Goal: Information Seeking & Learning: Learn about a topic

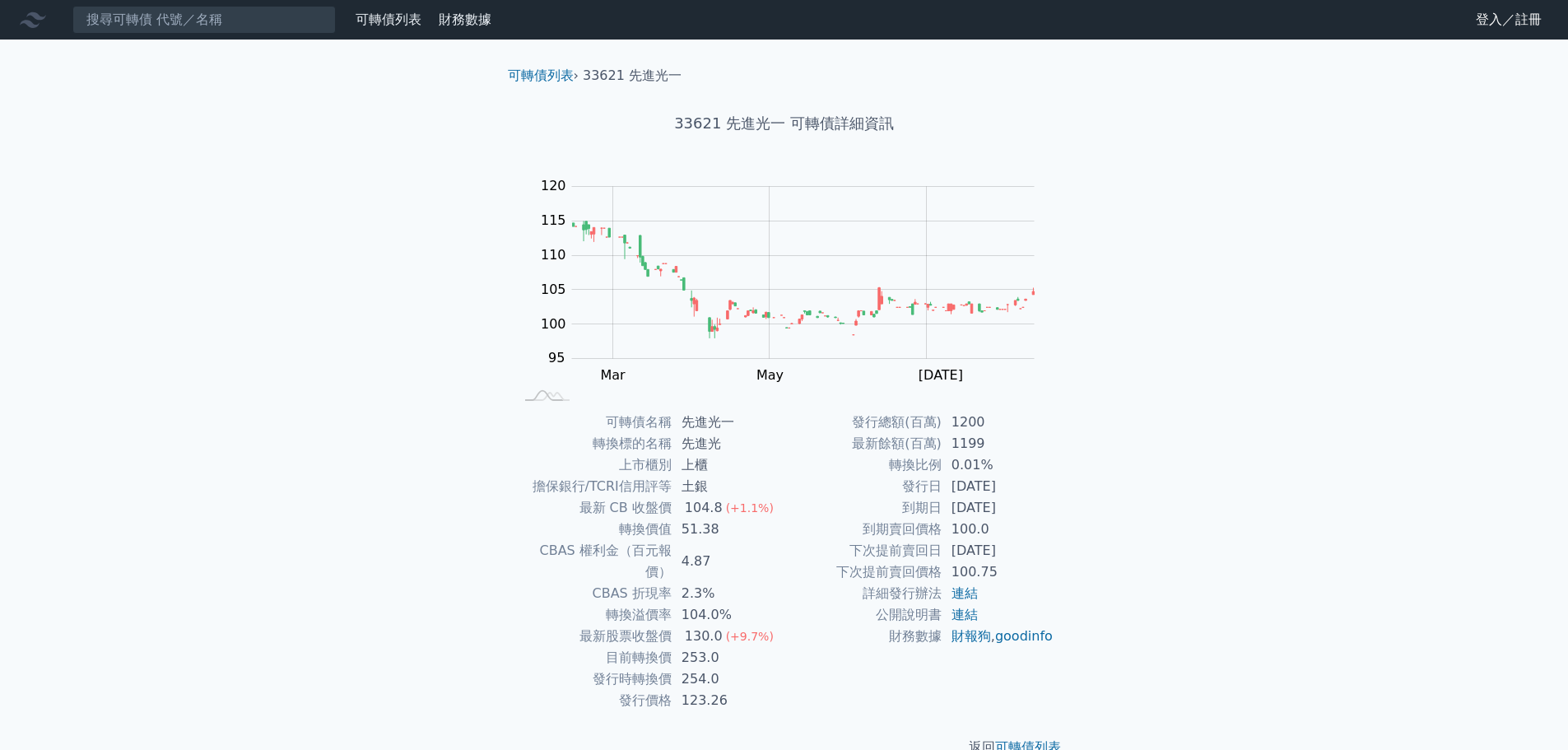
scroll to position [13, 0]
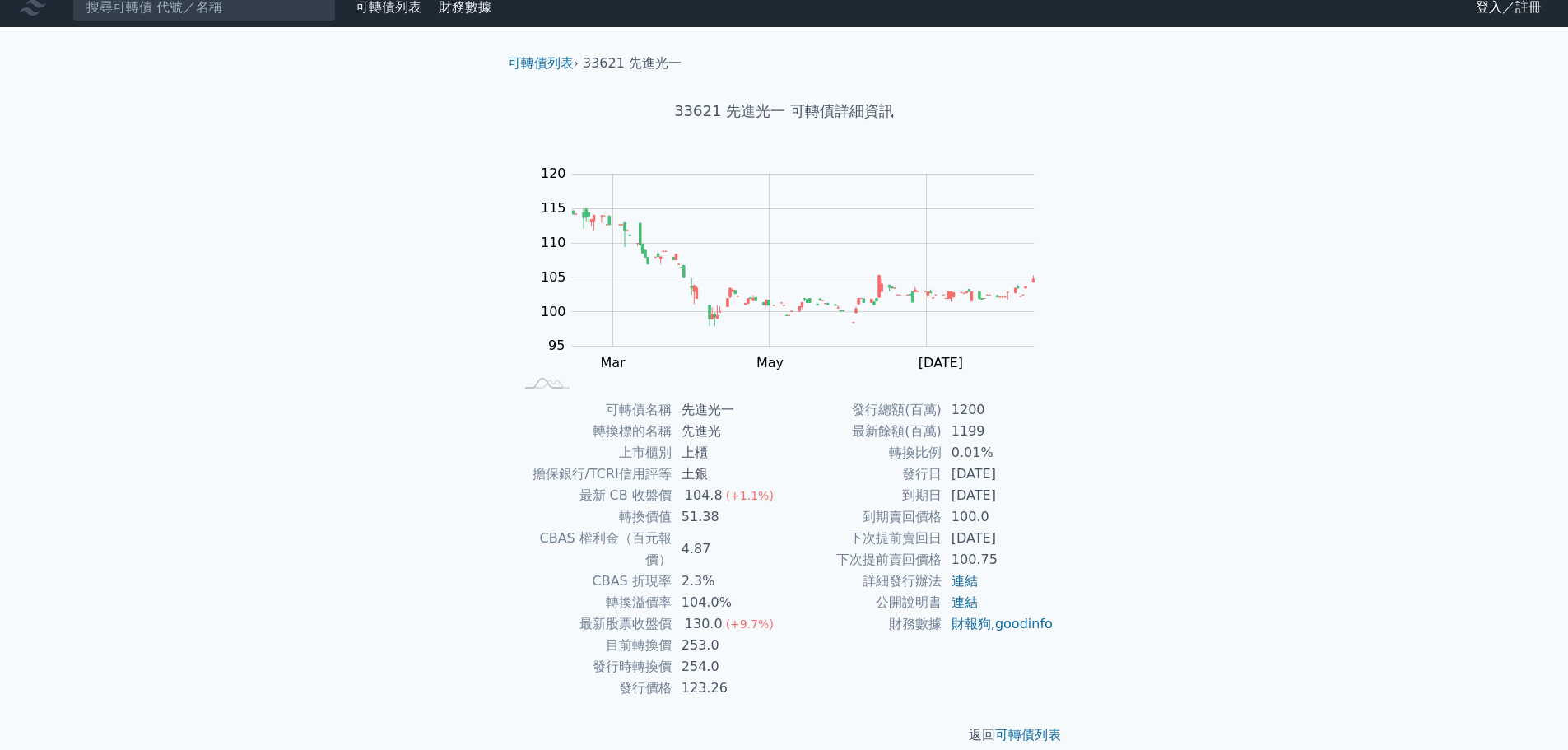
drag, startPoint x: 501, startPoint y: 539, endPoint x: 520, endPoint y: 527, distance: 22.5
click at [506, 536] on div "可轉債名稱 先進光一 轉換標的名稱 先進光 上市櫃別 上櫃 擔保銀行/TCRI信用評等 土銀 最新 CB 收盤價 104.8 (+1.1%) 轉換價值 51.…" at bounding box center [784, 548] width 579 height 299
click at [588, 443] on td "上市櫃別" at bounding box center [593, 453] width 157 height 21
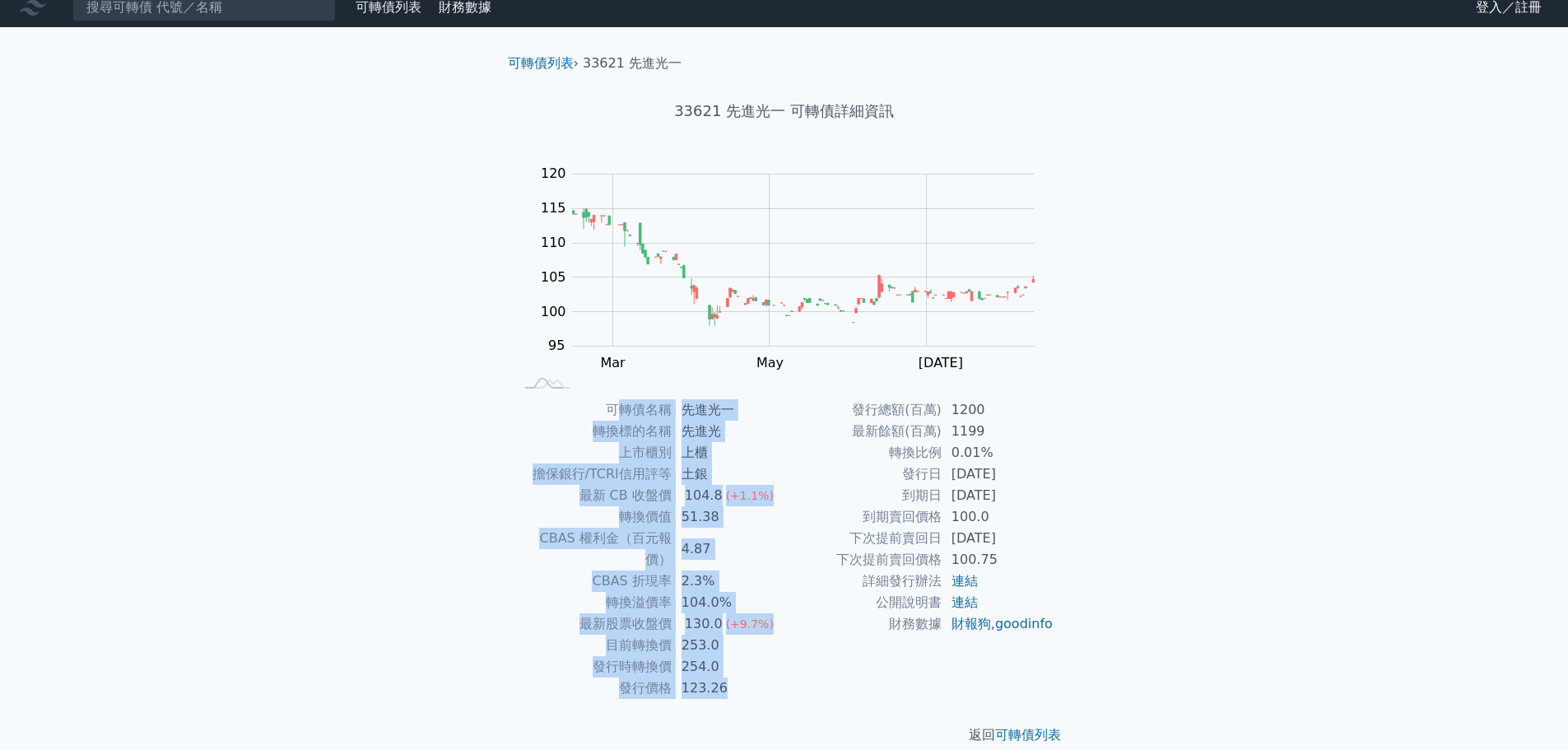
drag, startPoint x: 612, startPoint y: 414, endPoint x: 976, endPoint y: 660, distance: 439.3
click at [976, 660] on div "可轉債名稱 先進光一 轉換標的名稱 先進光 上市櫃別 上櫃 擔保銀行/TCRI信用評等 土銀 最新 CB 收盤價 104.8 (+1.1%) 轉換價值 51.…" at bounding box center [784, 548] width 579 height 299
click at [976, 660] on div "發行總額(百萬) 1200 最新餘額(百萬) 1199 轉換比例 0.01% 發行日 2024-07-16 到期日 2029-07-16 到期賣回價格 100…" at bounding box center [919, 548] width 270 height 299
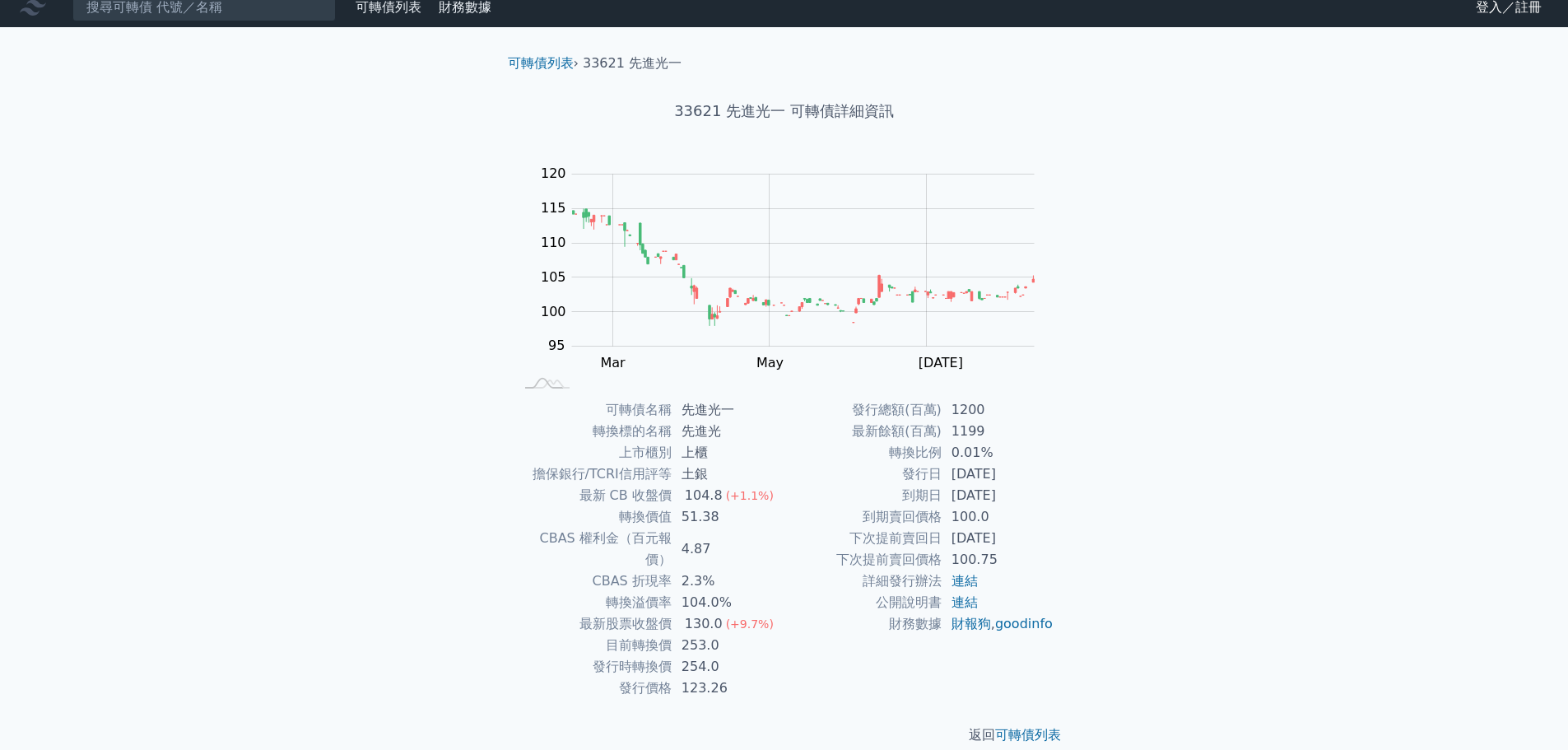
click at [944, 635] on td "財報狗 , goodinfo" at bounding box center [998, 624] width 112 height 21
drag, startPoint x: 583, startPoint y: 601, endPoint x: 1059, endPoint y: 649, distance: 478.4
click at [1059, 649] on div "可轉債名稱 先進光一 轉換標的名稱 先進光 上市櫃別 上櫃 擔保銀行/TCRI信用評等 土銀 最新 CB 收盤價 104.8 (+1.1%) 轉換價值 51.…" at bounding box center [784, 548] width 579 height 299
click at [1156, 608] on div "可轉債列表 財務數據 可轉債列表 財務數據 登入／註冊 登入／註冊 可轉債列表 › 33621 先進光一 33621 先進光一 可轉債詳細資訊 Zoom Ou…" at bounding box center [784, 379] width 1568 height 784
drag, startPoint x: 619, startPoint y: 521, endPoint x: 714, endPoint y: 524, distance: 95.0
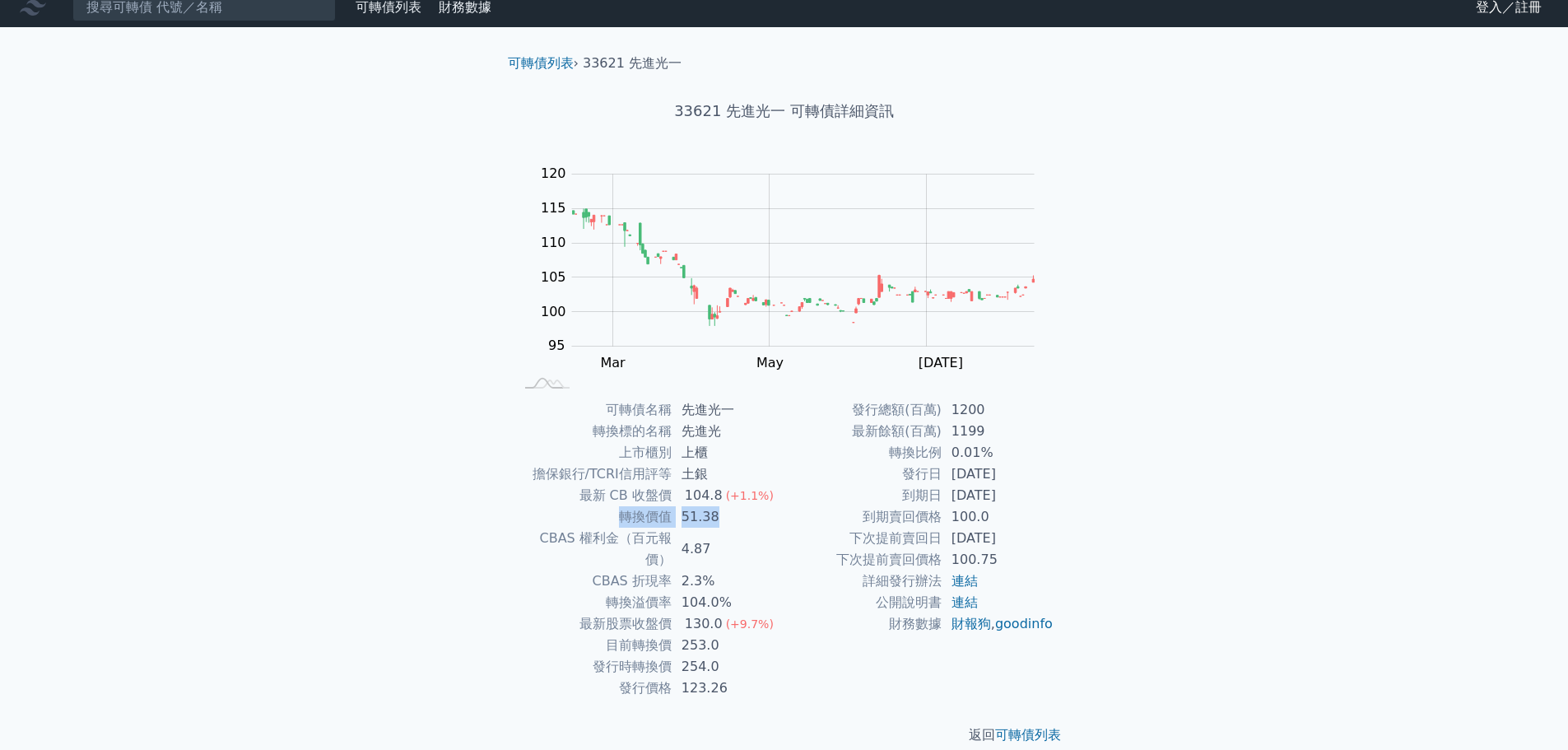
click at [714, 524] on tr "轉換價值 51.38" at bounding box center [649, 517] width 270 height 21
click at [676, 571] on td "2.3%" at bounding box center [727, 581] width 112 height 21
click at [964, 581] on link "連結" at bounding box center [964, 580] width 26 height 16
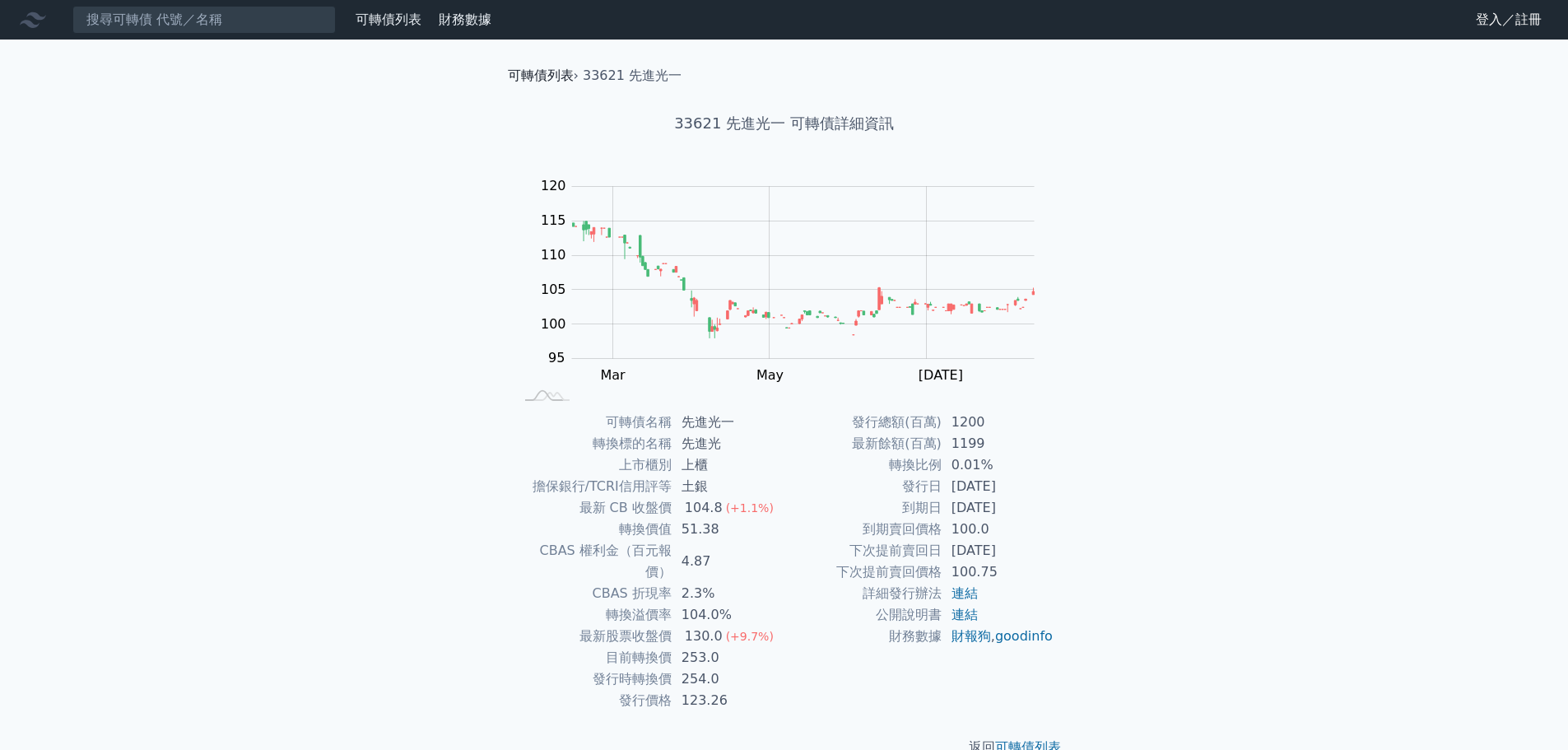
click at [547, 75] on link "可轉債列表" at bounding box center [540, 76] width 66 height 16
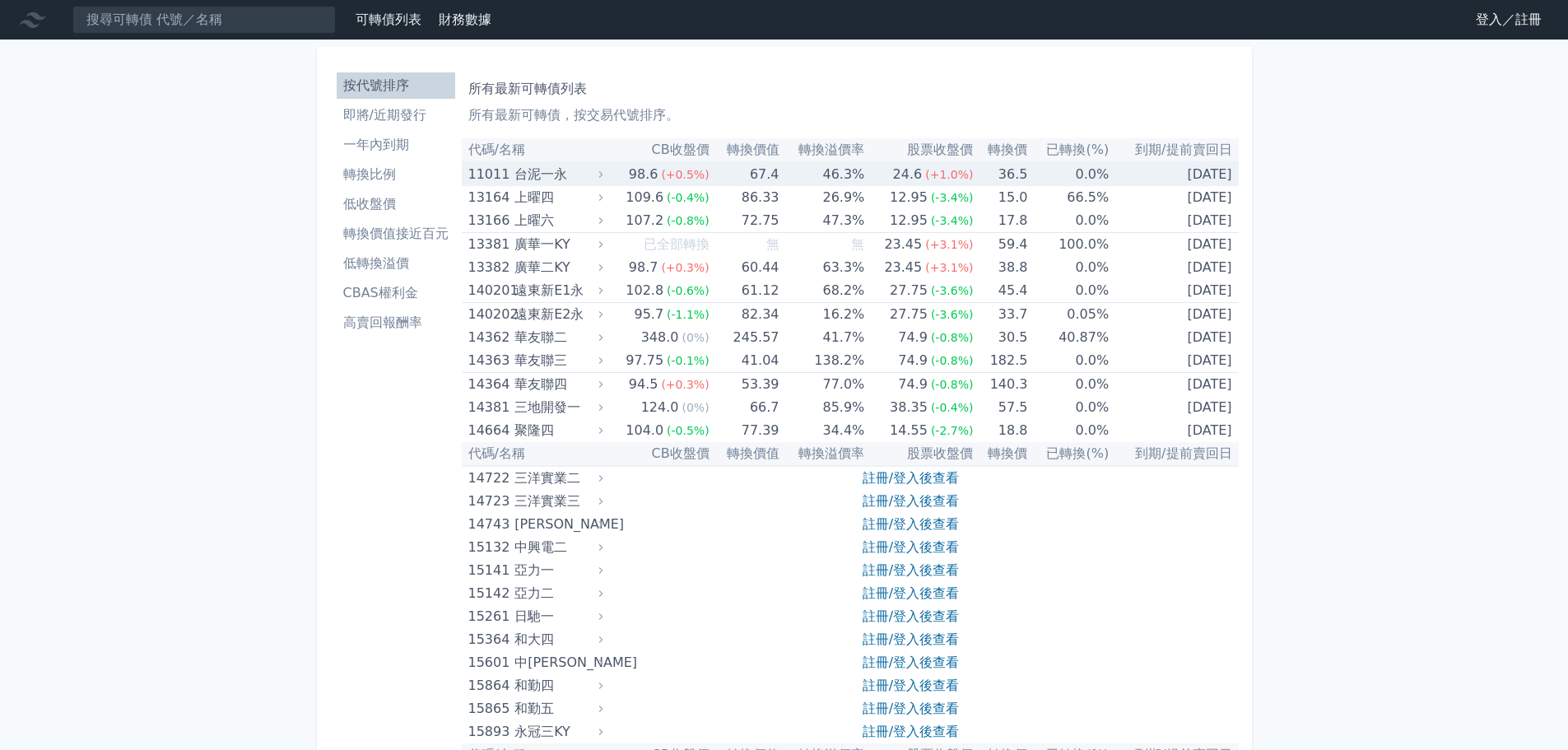
click at [544, 172] on div "台泥一永" at bounding box center [557, 174] width 85 height 23
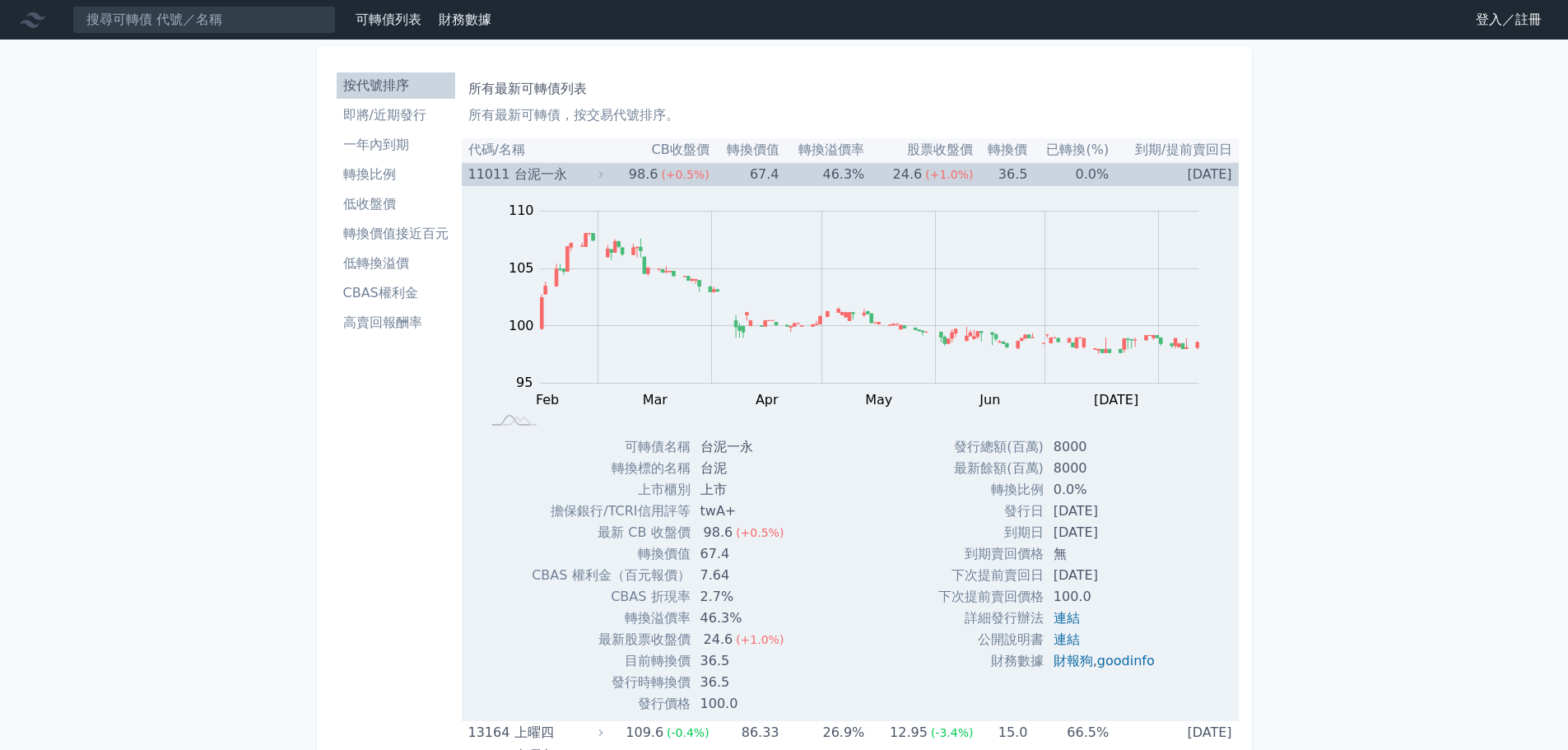
click at [544, 172] on div "台泥一永" at bounding box center [557, 174] width 85 height 23
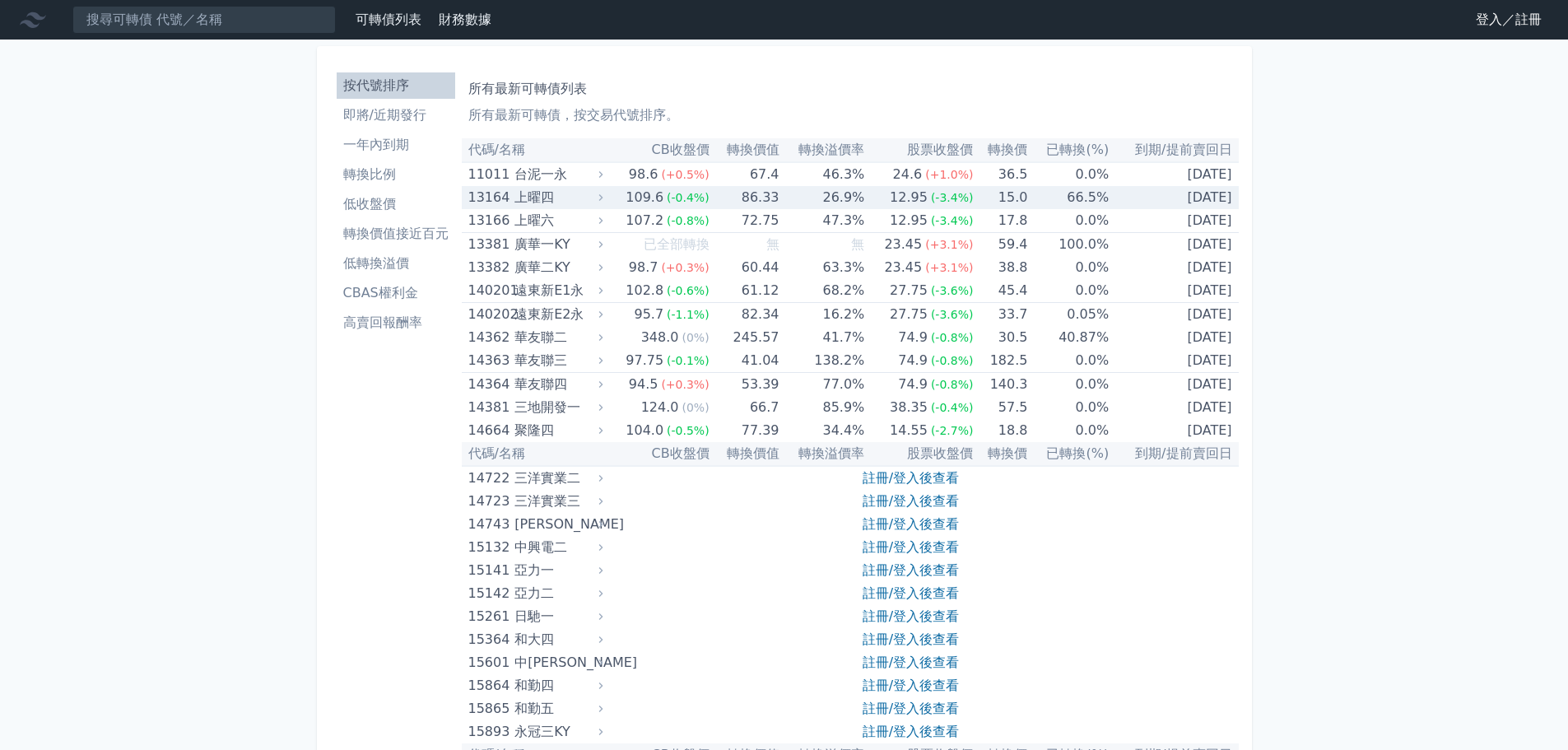
click at [559, 195] on div "上曜四" at bounding box center [557, 198] width 85 height 23
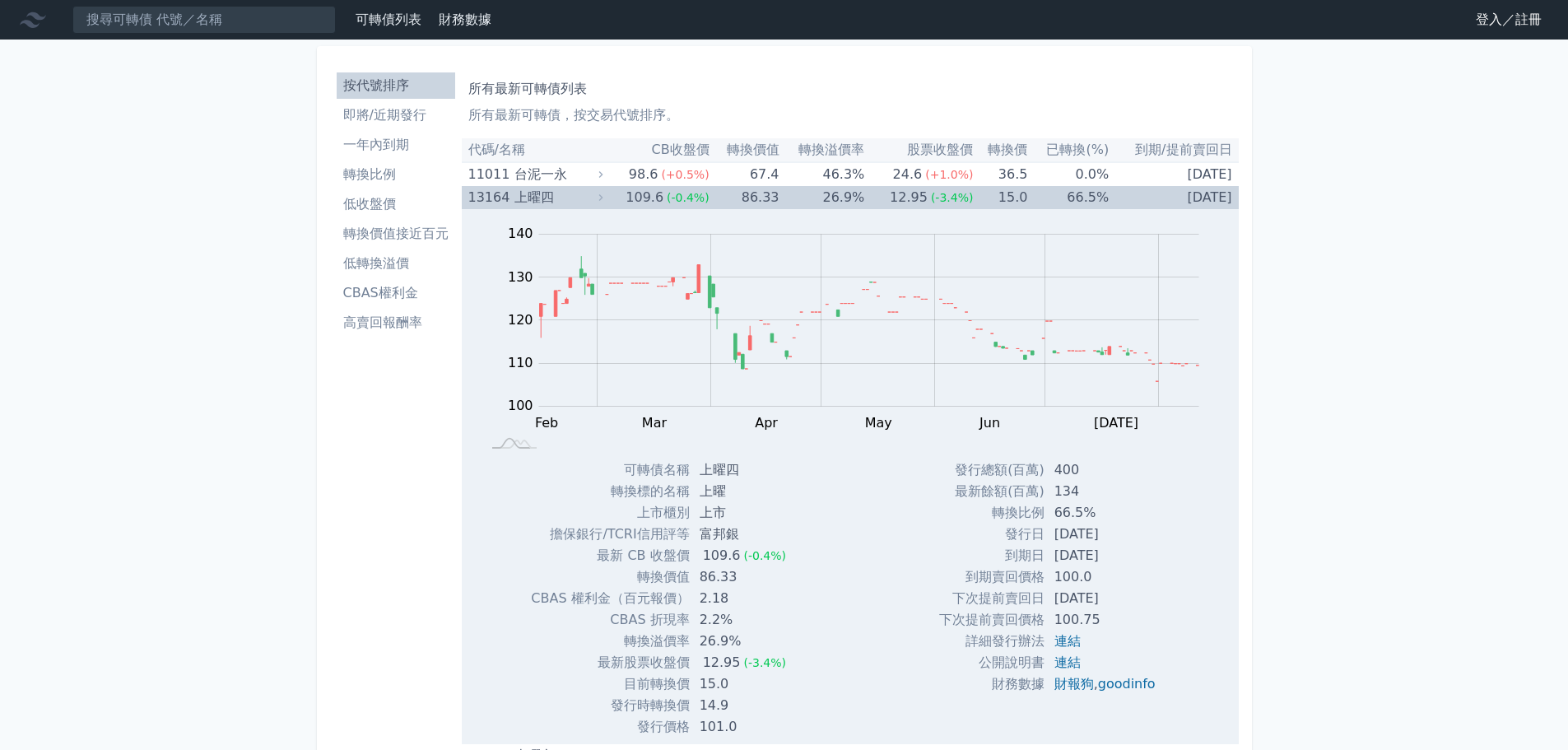
click at [559, 195] on div "上曜四" at bounding box center [557, 198] width 85 height 23
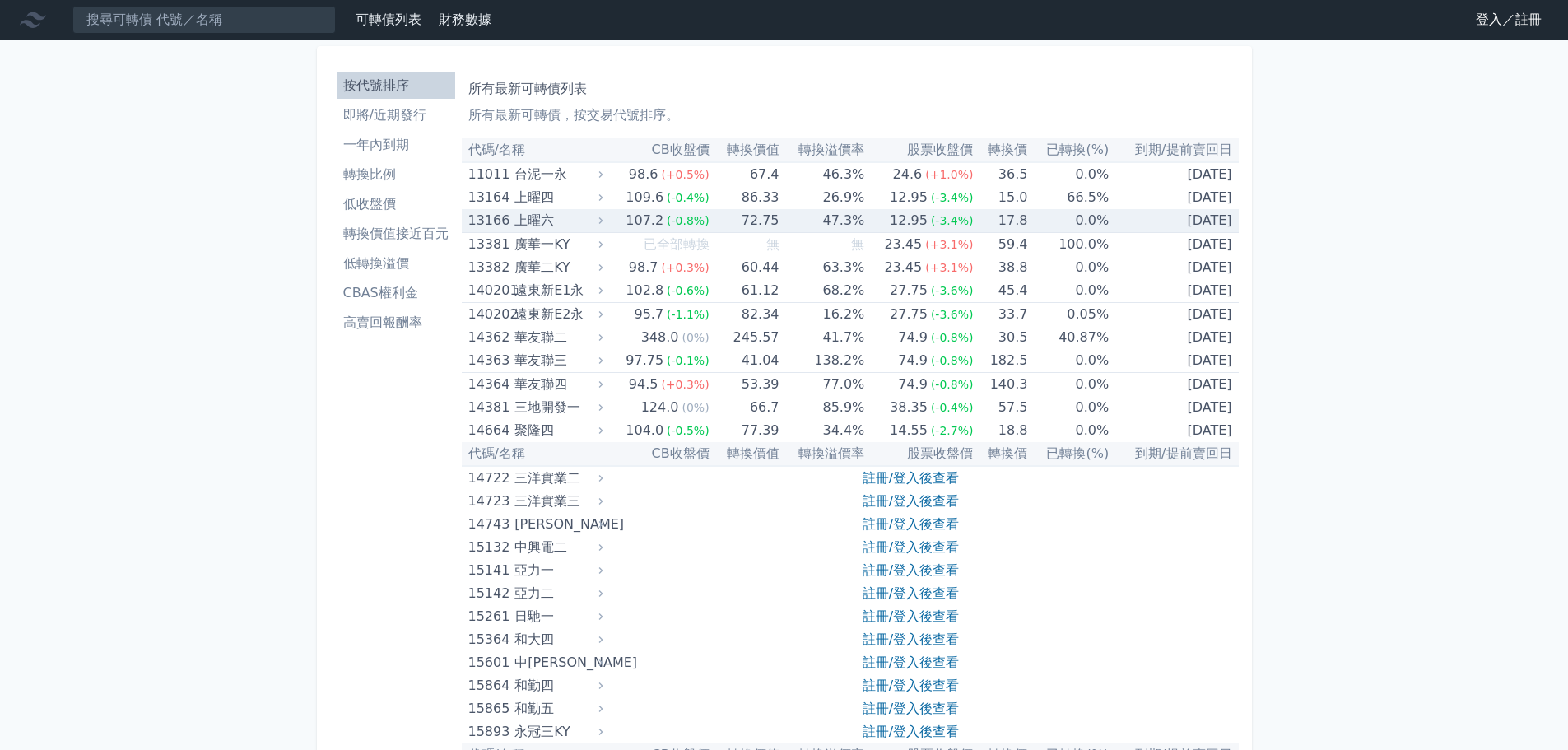
click at [560, 221] on div "上曜六" at bounding box center [557, 221] width 85 height 23
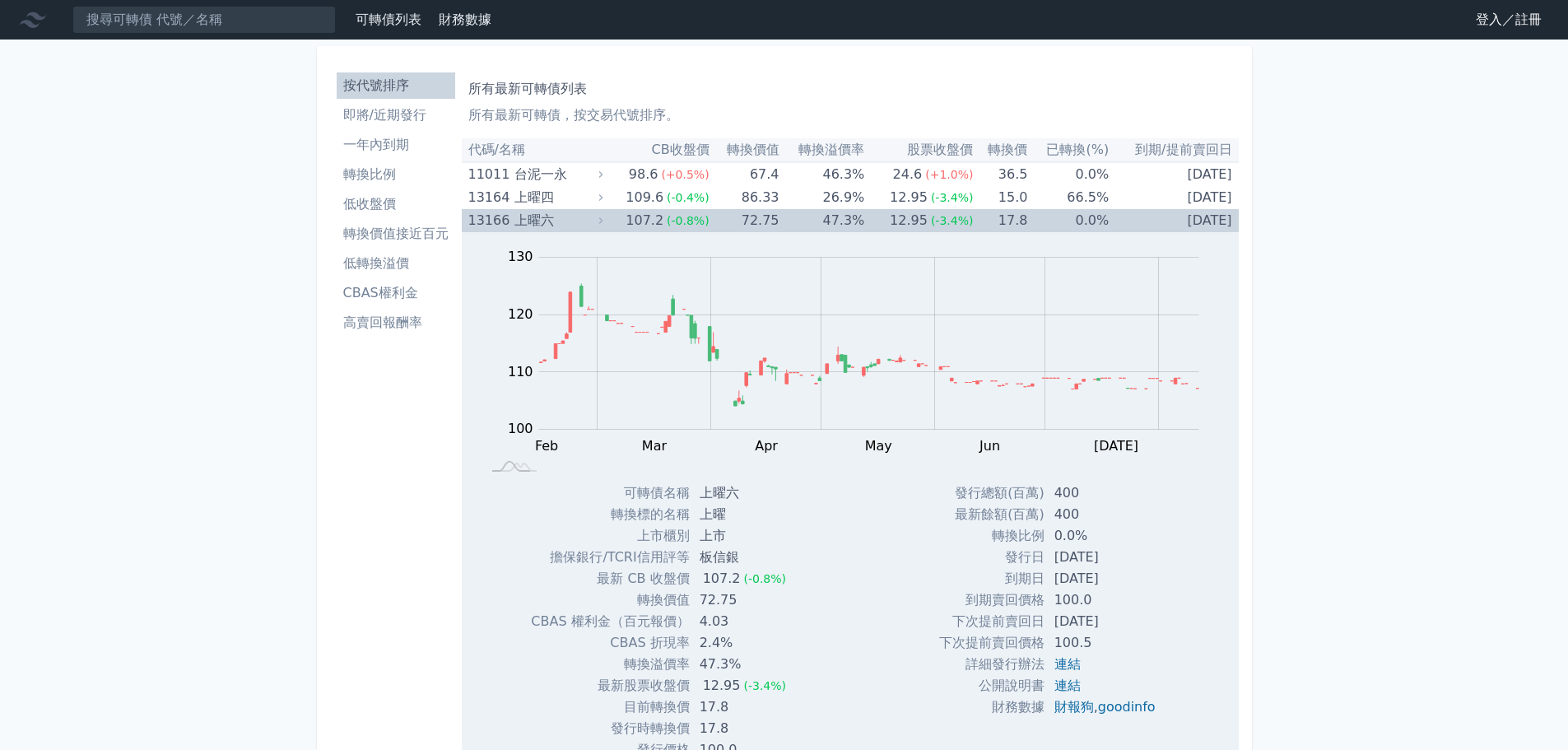
click at [560, 221] on div "上曜六" at bounding box center [557, 221] width 85 height 23
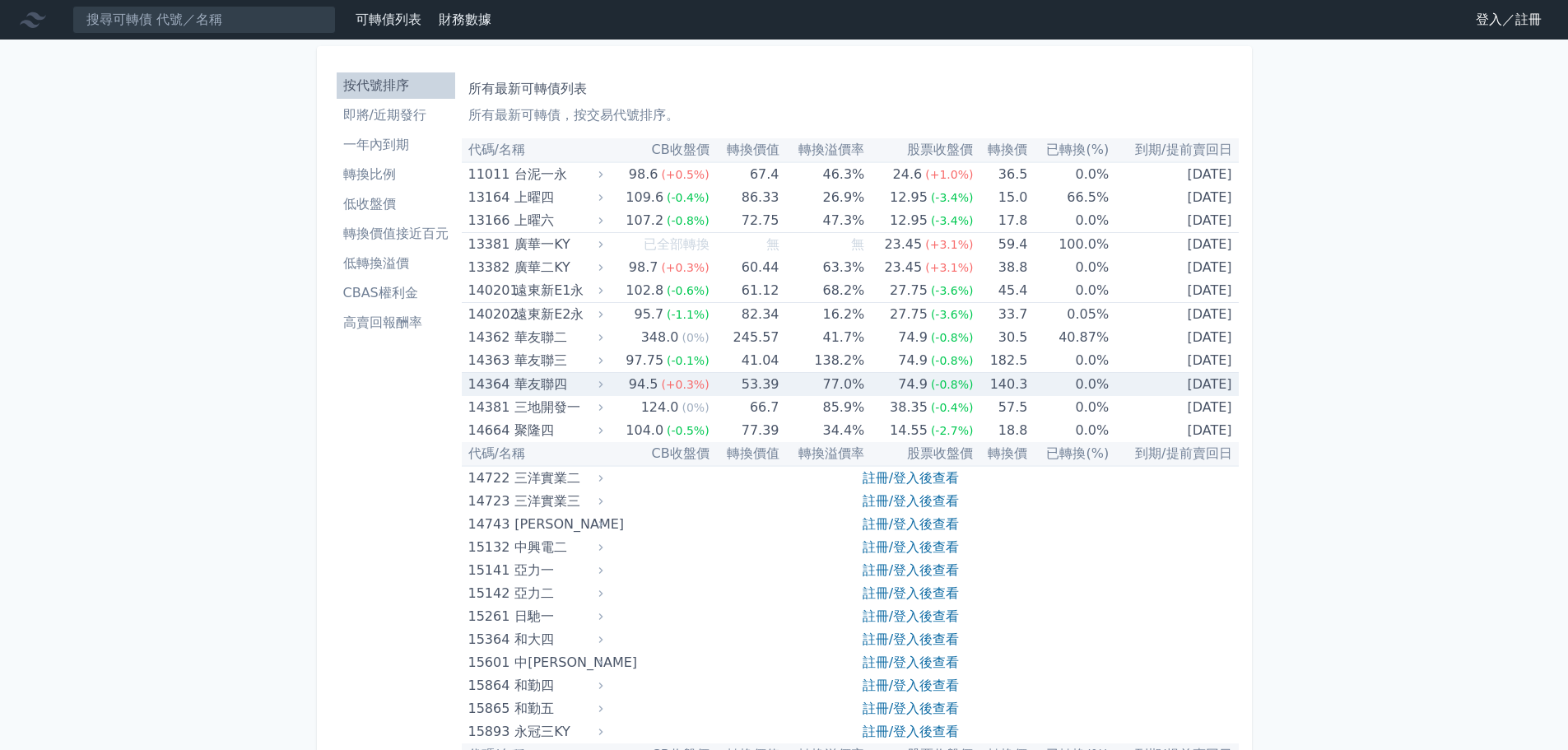
click at [564, 386] on div "華友聯四" at bounding box center [557, 385] width 85 height 23
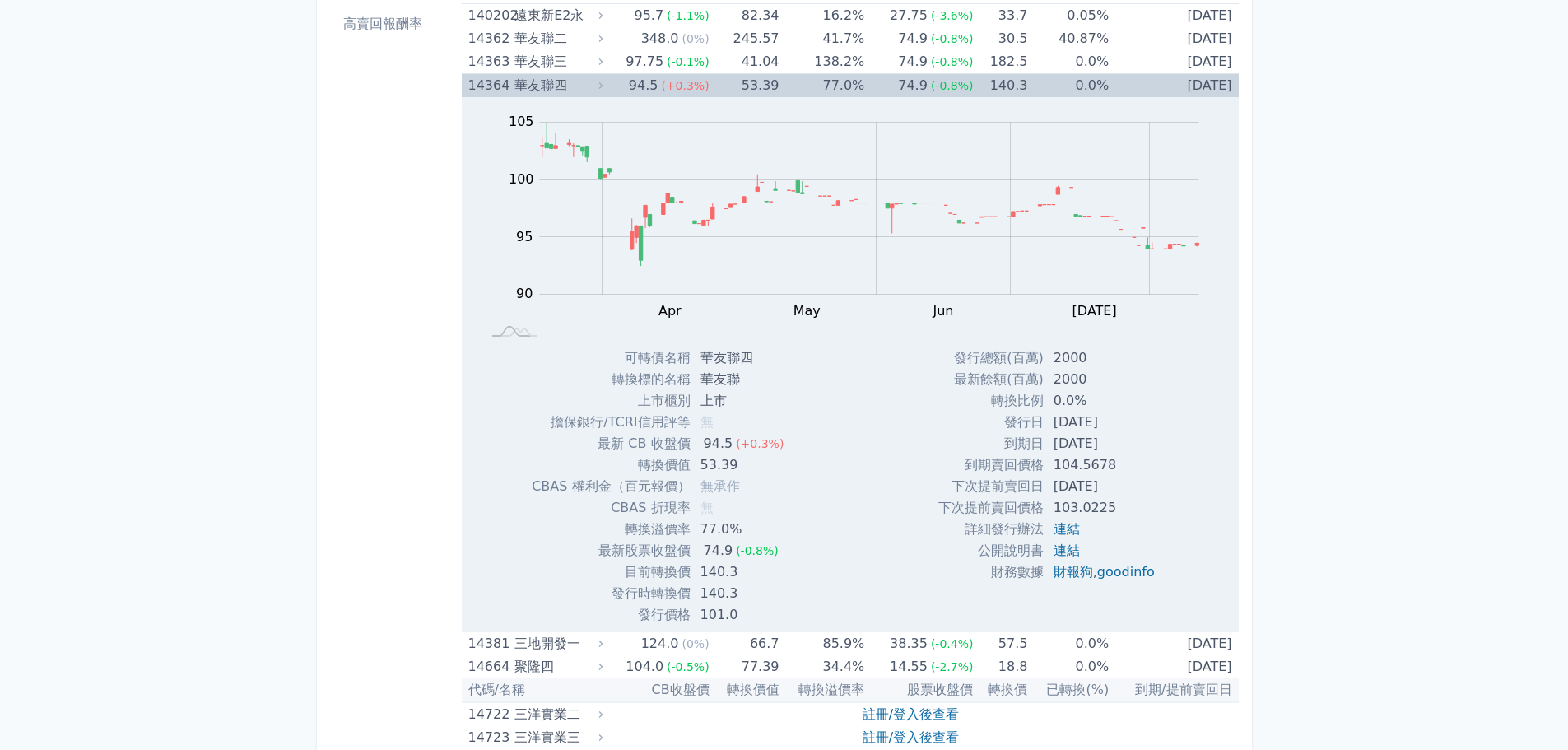
scroll to position [329, 0]
